Goal: Task Accomplishment & Management: Manage account settings

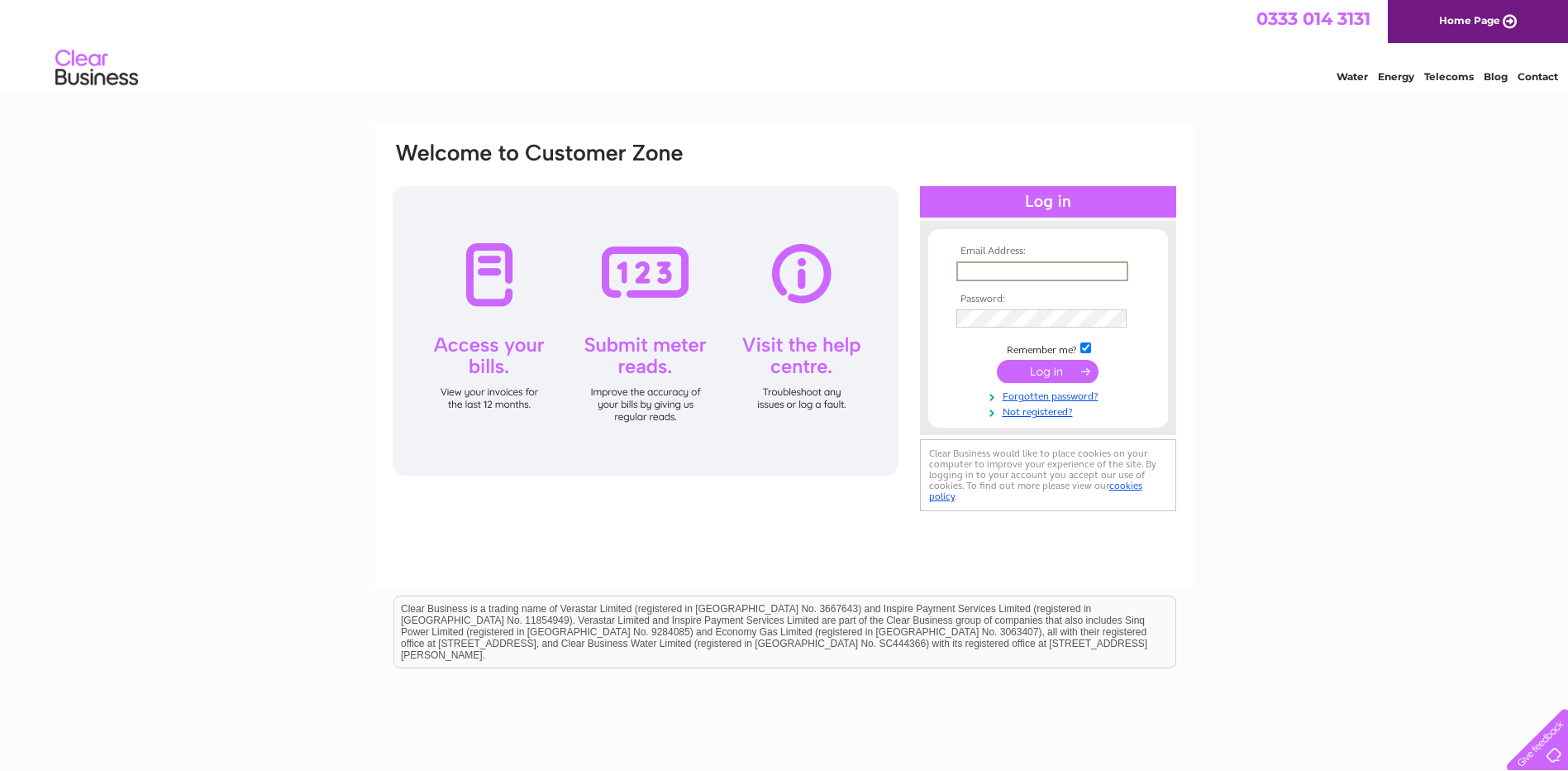
click at [998, 268] on input "text" at bounding box center [1041, 271] width 172 height 20
type input "[PERSON_NAME][EMAIL_ADDRESS][DOMAIN_NAME]"
click at [1032, 371] on input "submit" at bounding box center [1048, 372] width 102 height 24
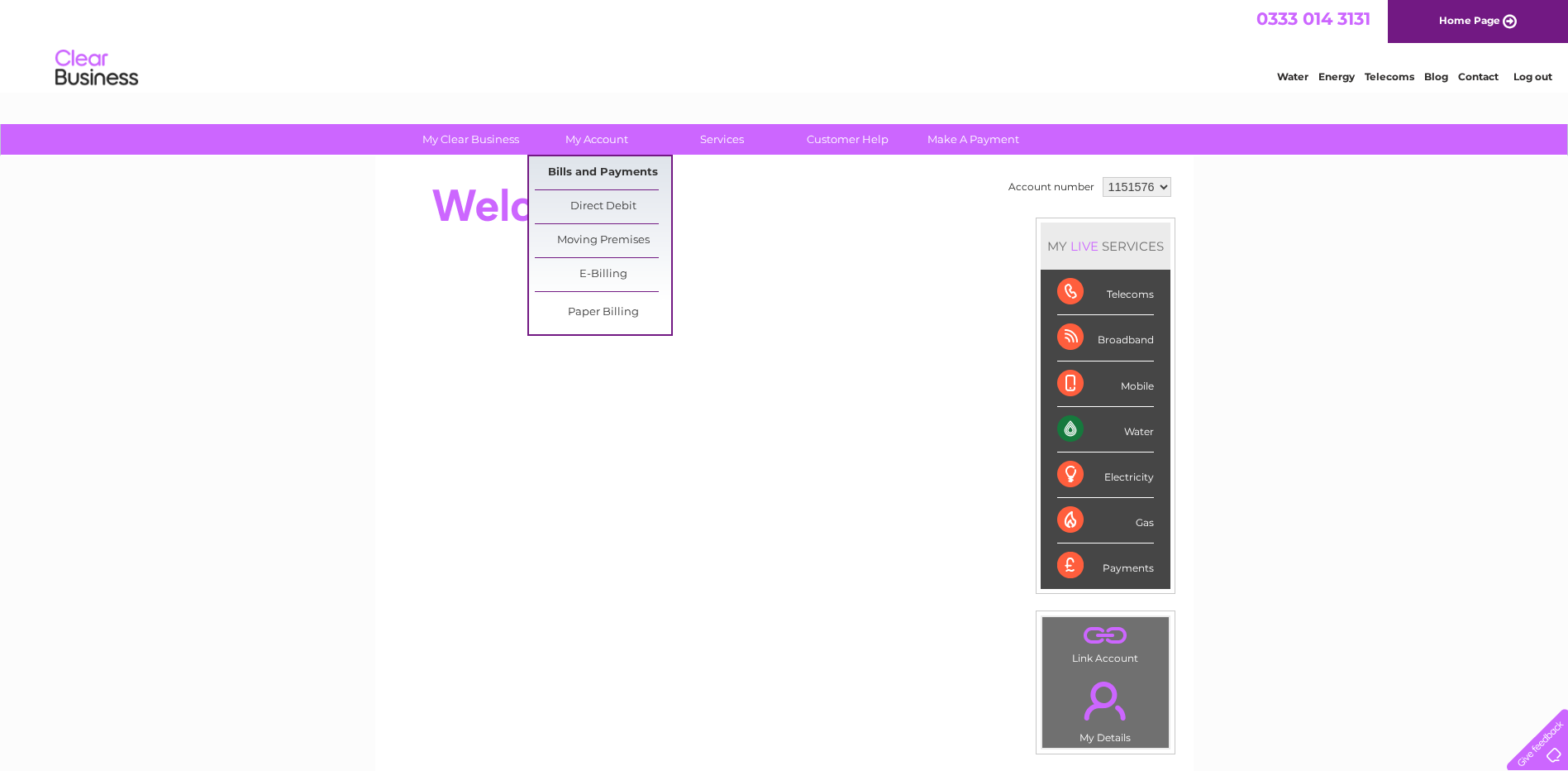
click at [584, 168] on link "Bills and Payments" at bounding box center [602, 173] width 136 height 33
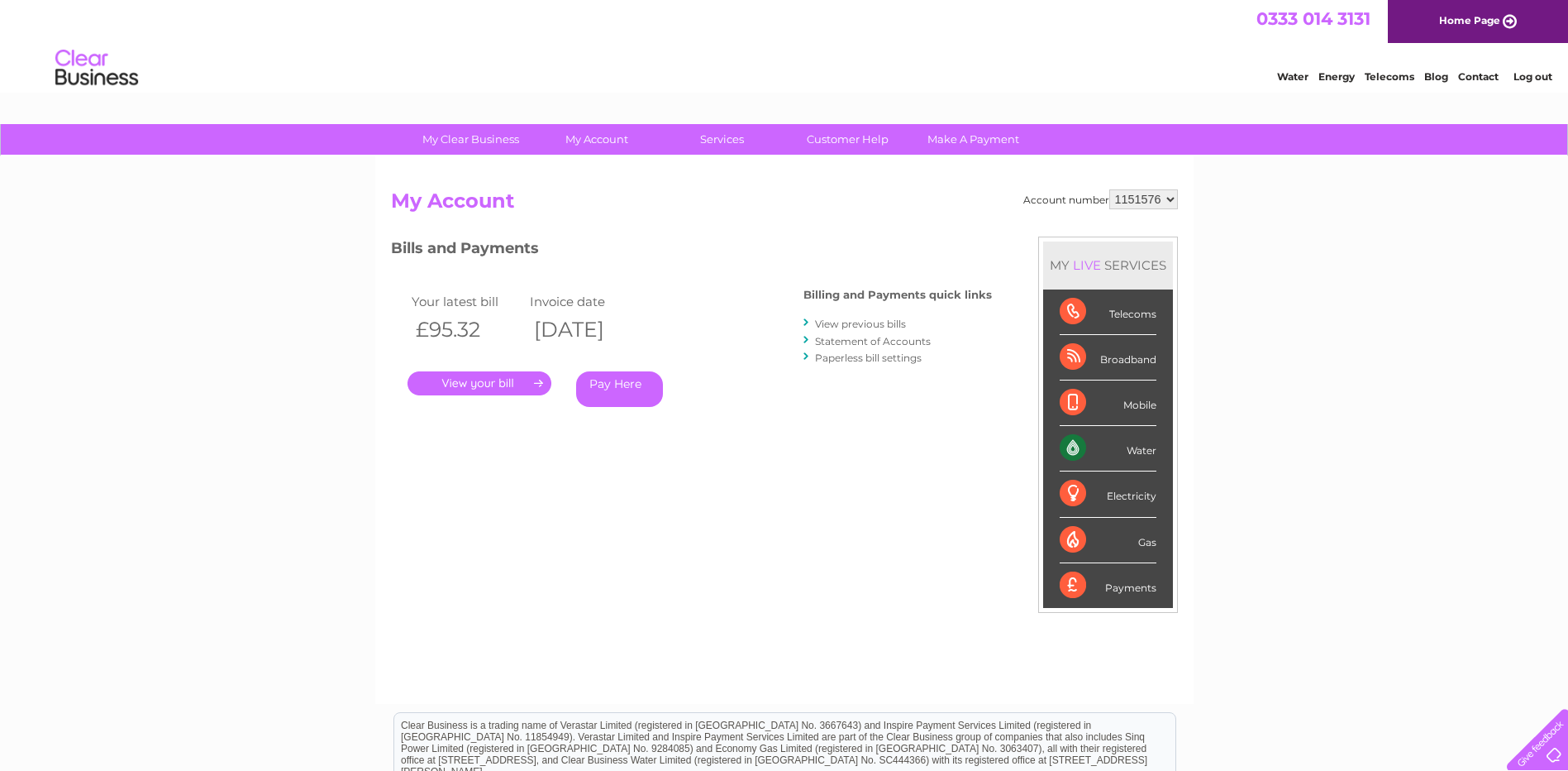
click at [478, 383] on link "." at bounding box center [480, 384] width 144 height 24
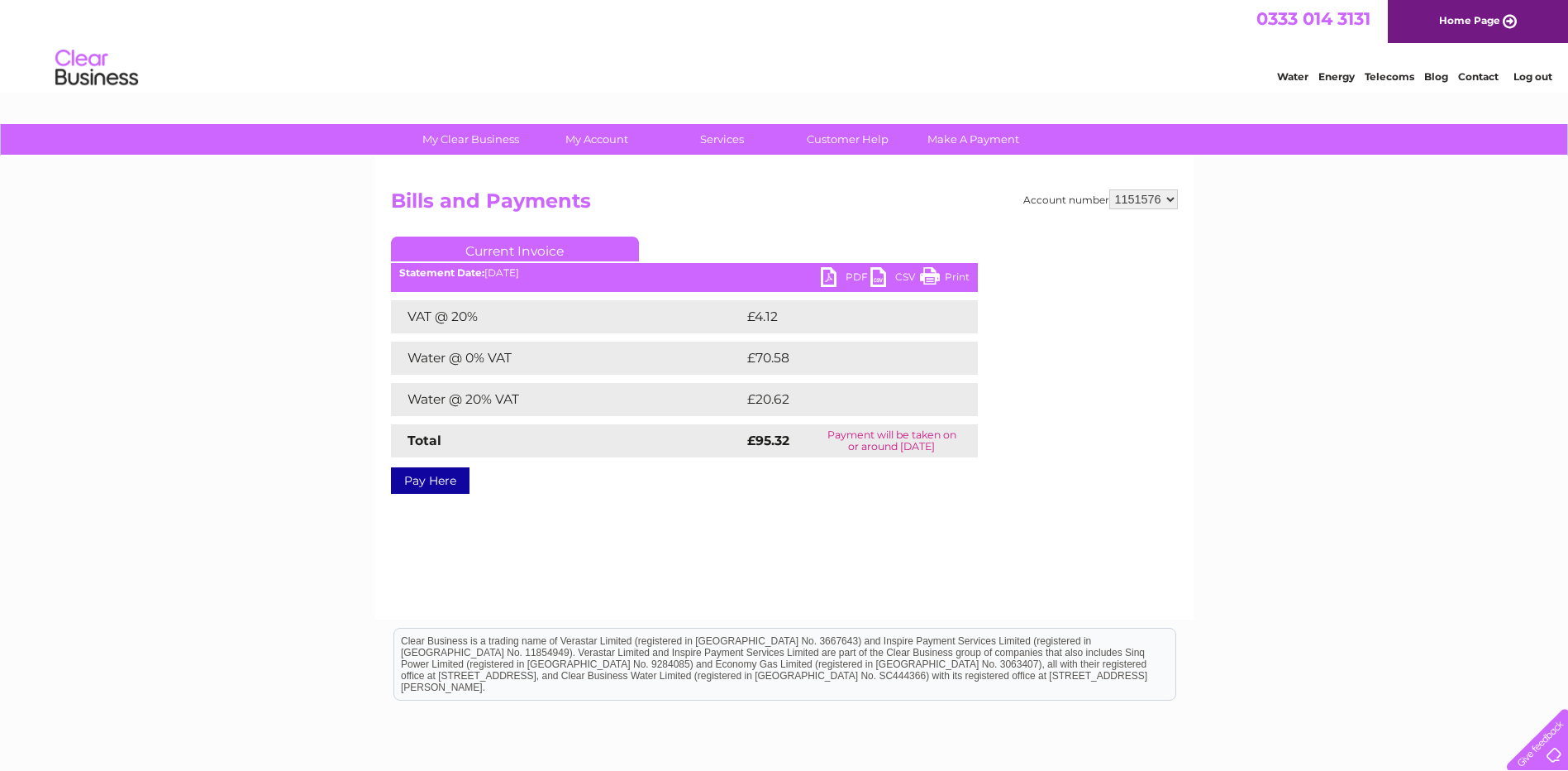
click at [835, 273] on link "PDF" at bounding box center [845, 279] width 50 height 24
